Goal: Information Seeking & Learning: Learn about a topic

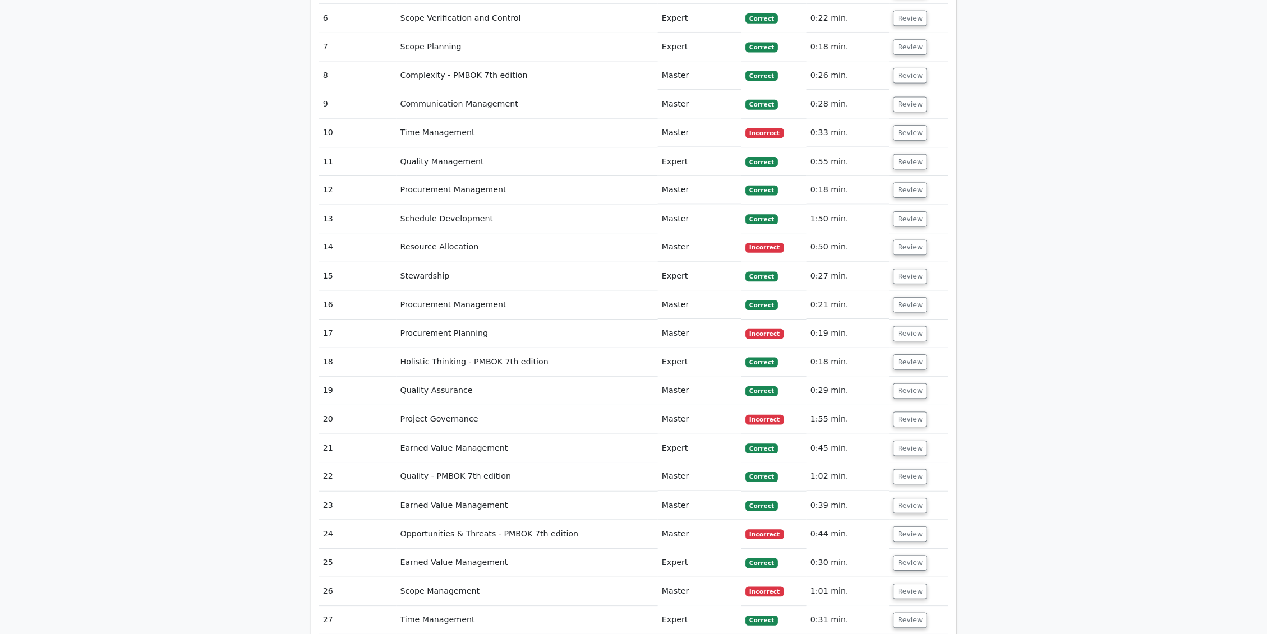
scroll to position [2617, 0]
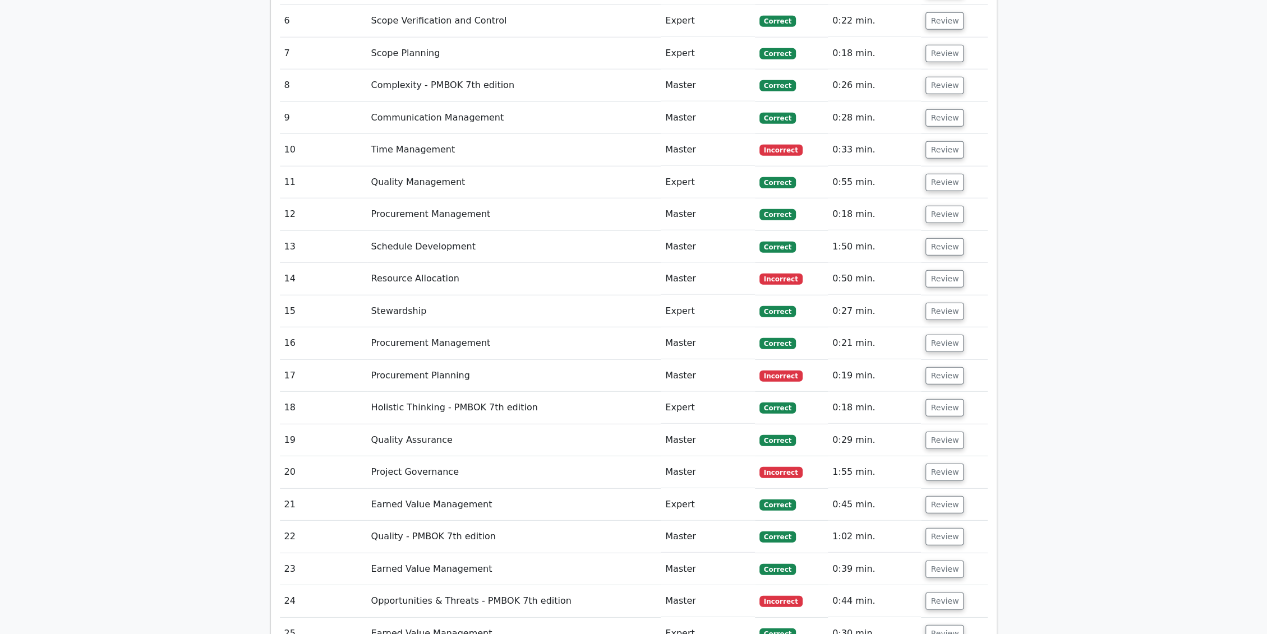
drag, startPoint x: 1111, startPoint y: 0, endPoint x: 131, endPoint y: 131, distance: 989.2
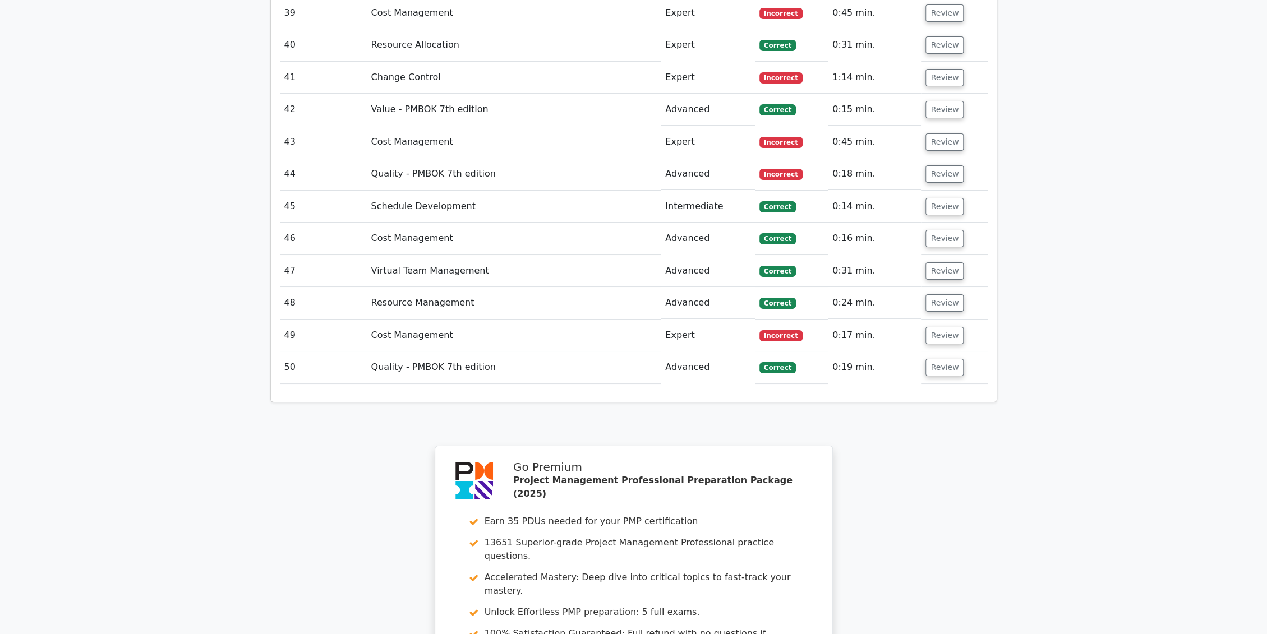
scroll to position [3900, 0]
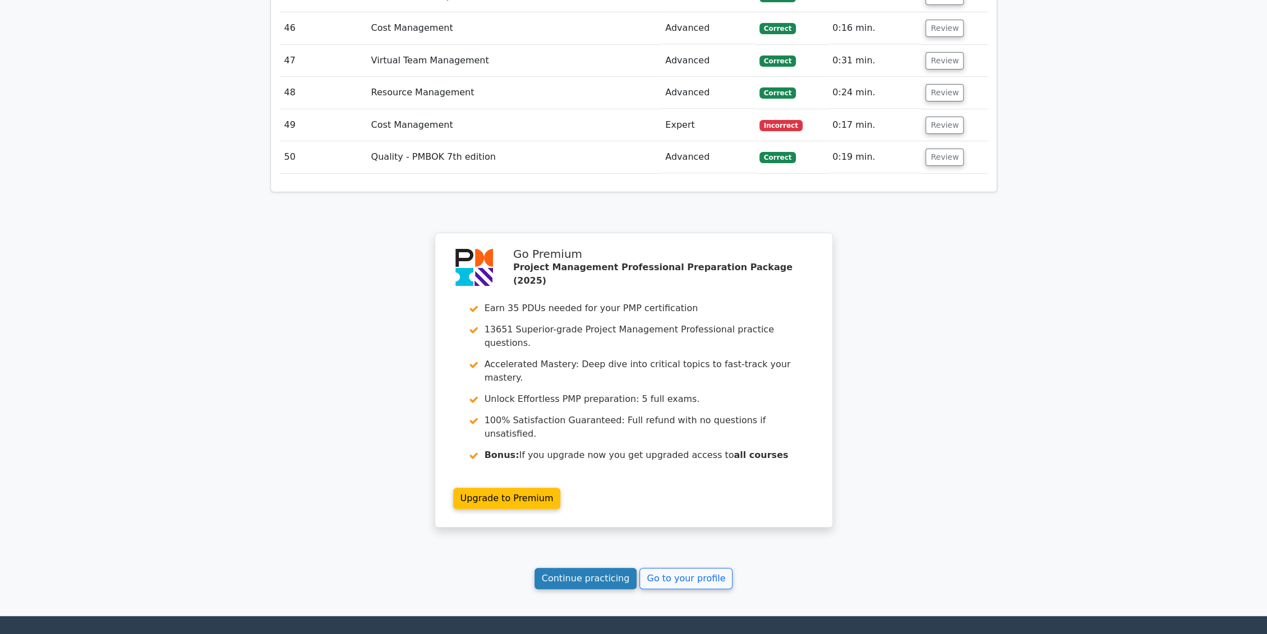
click at [597, 568] on link "Continue practicing" at bounding box center [586, 578] width 103 height 21
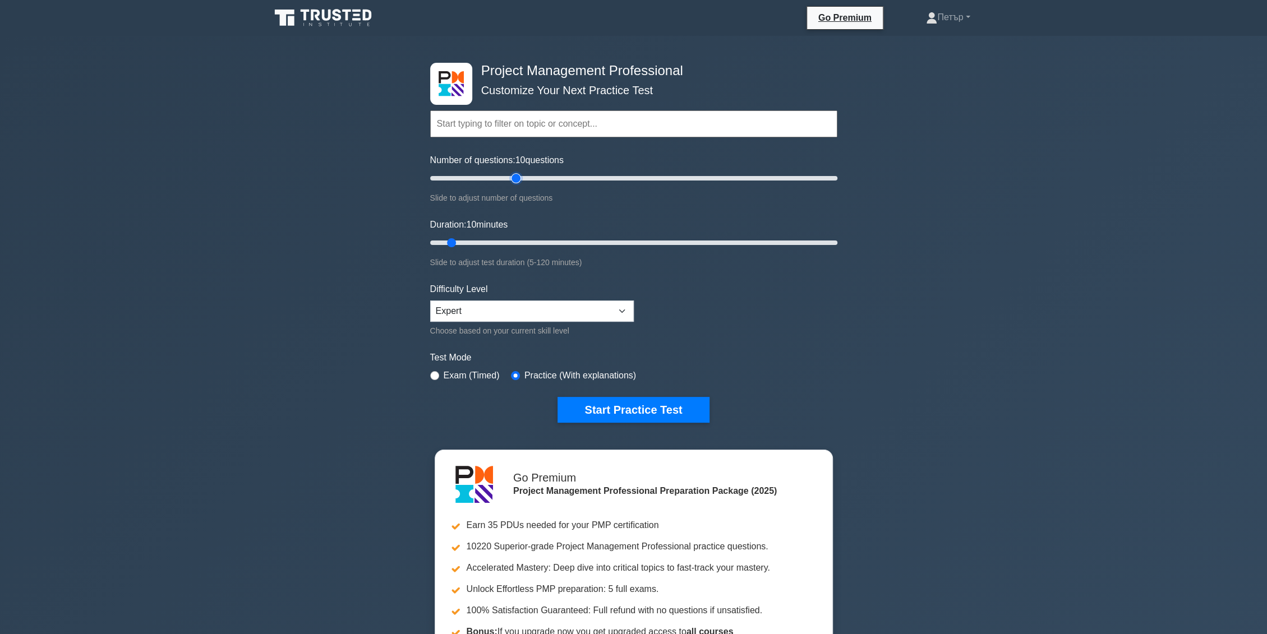
click at [520, 177] on input "Number of questions: 10 questions" at bounding box center [633, 178] width 407 height 13
type input "50"
click at [525, 176] on input "Number of questions: 50 questions" at bounding box center [633, 178] width 407 height 13
